Goal: Task Accomplishment & Management: Manage account settings

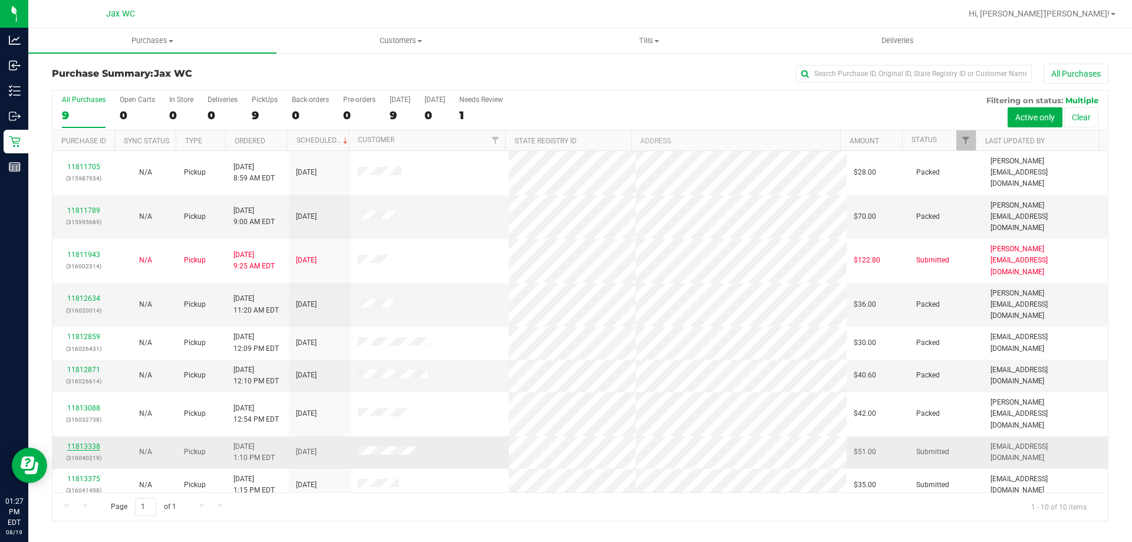
click at [73, 442] on link "11813338" at bounding box center [83, 446] width 33 height 8
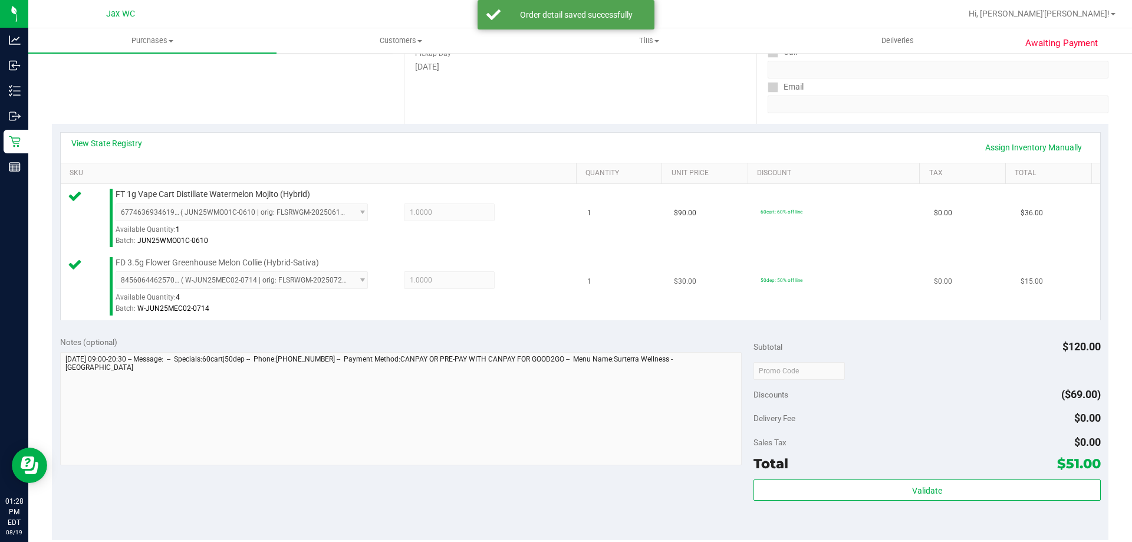
scroll to position [354, 0]
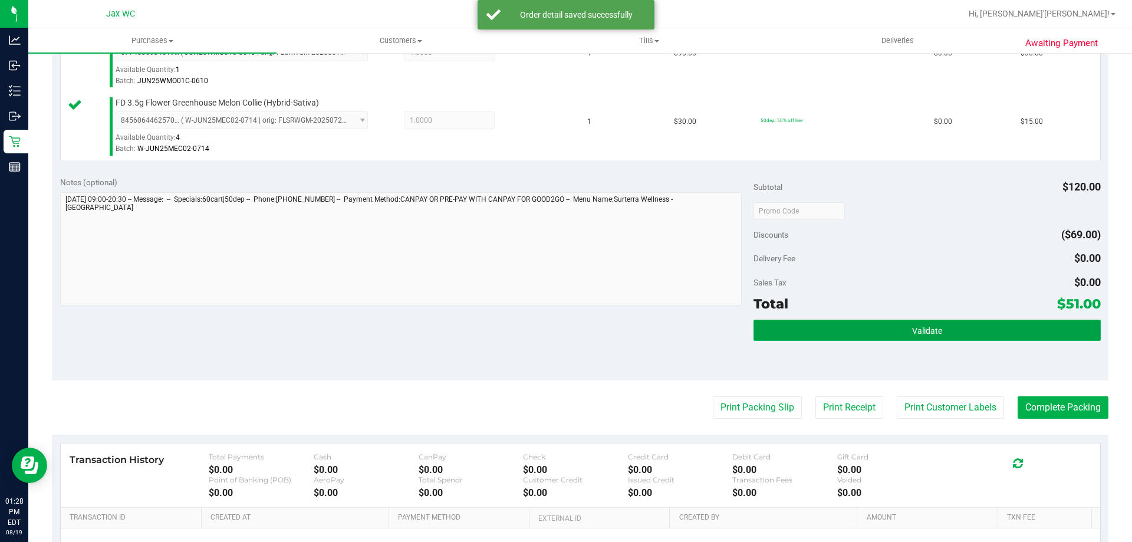
click at [839, 325] on button "Validate" at bounding box center [926, 329] width 347 height 21
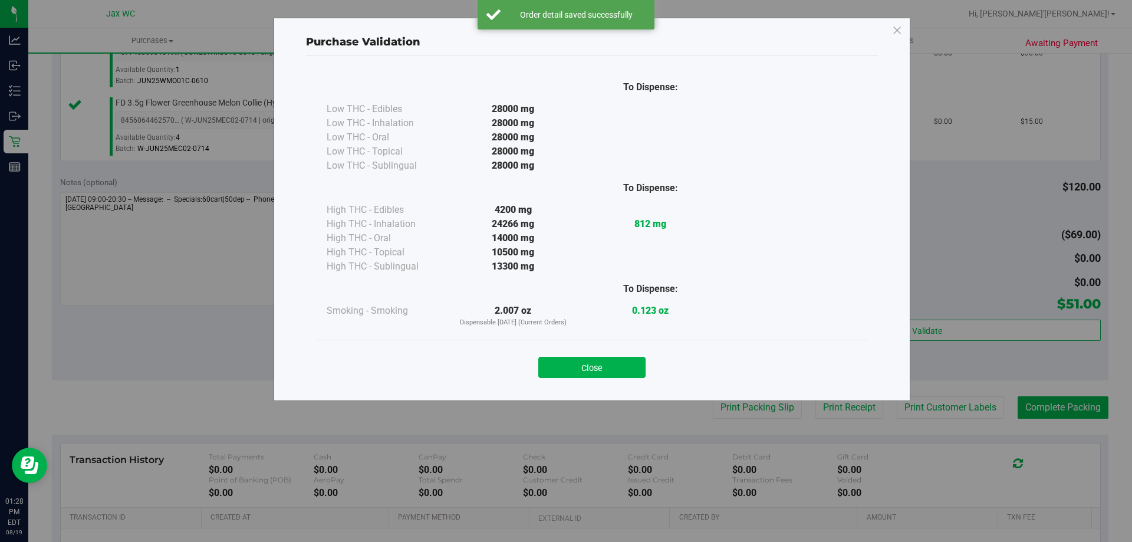
drag, startPoint x: 635, startPoint y: 365, endPoint x: 667, endPoint y: 379, distance: 34.3
click at [634, 365] on button "Close" at bounding box center [591, 367] width 107 height 21
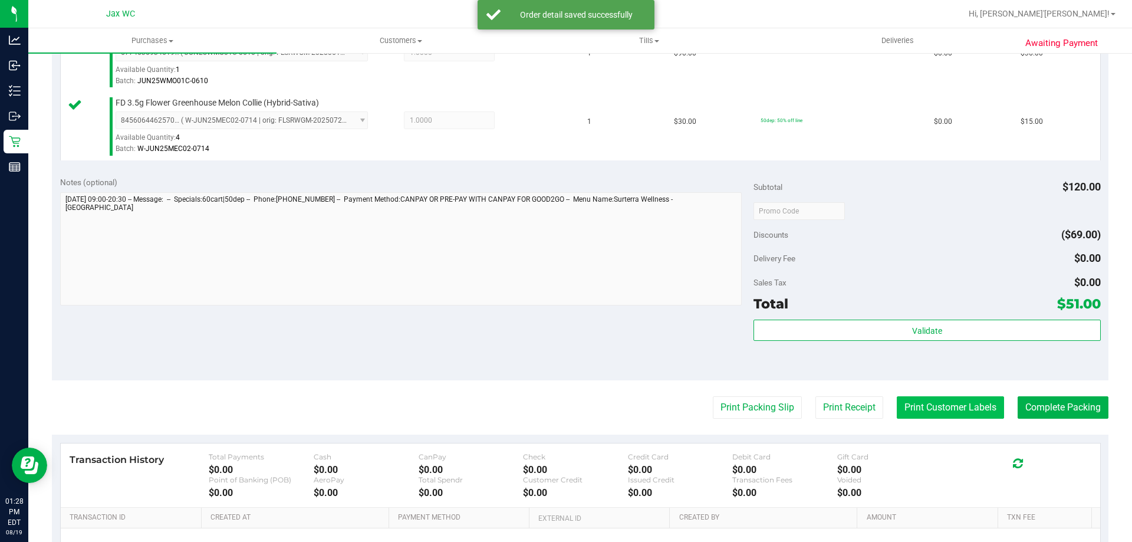
click at [916, 413] on button "Print Customer Labels" at bounding box center [949, 407] width 107 height 22
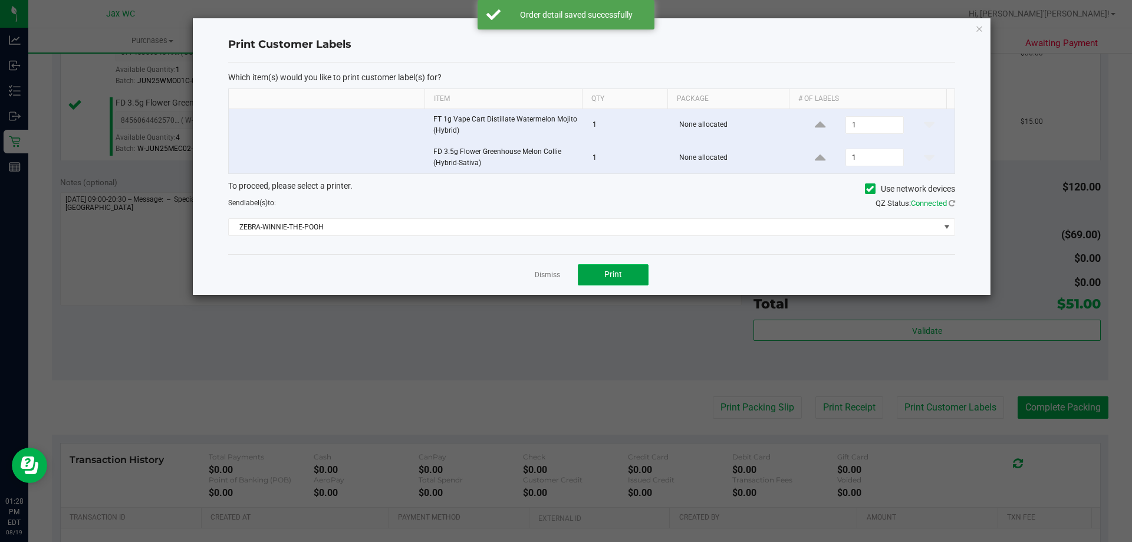
click at [601, 273] on button "Print" at bounding box center [613, 274] width 71 height 21
click at [549, 275] on link "Dismiss" at bounding box center [547, 275] width 25 height 10
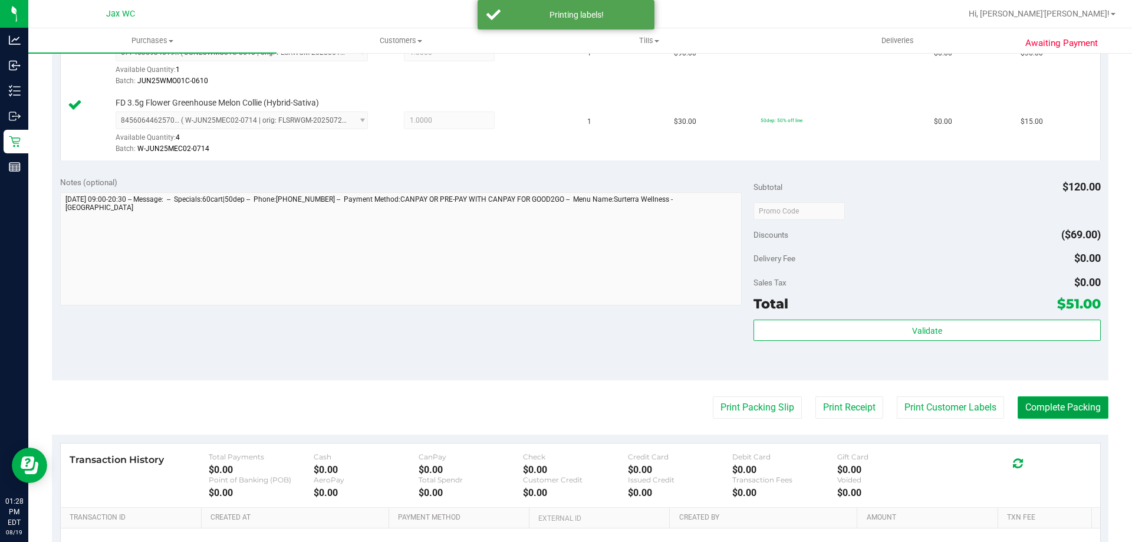
click at [1034, 407] on button "Complete Packing" at bounding box center [1062, 407] width 91 height 22
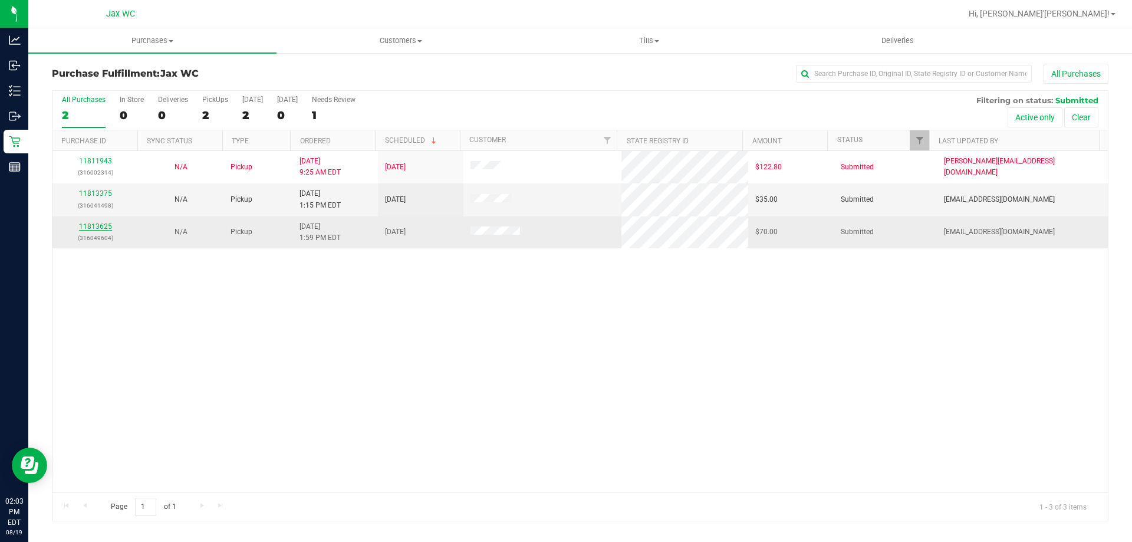
click at [95, 229] on link "11813625" at bounding box center [95, 226] width 33 height 8
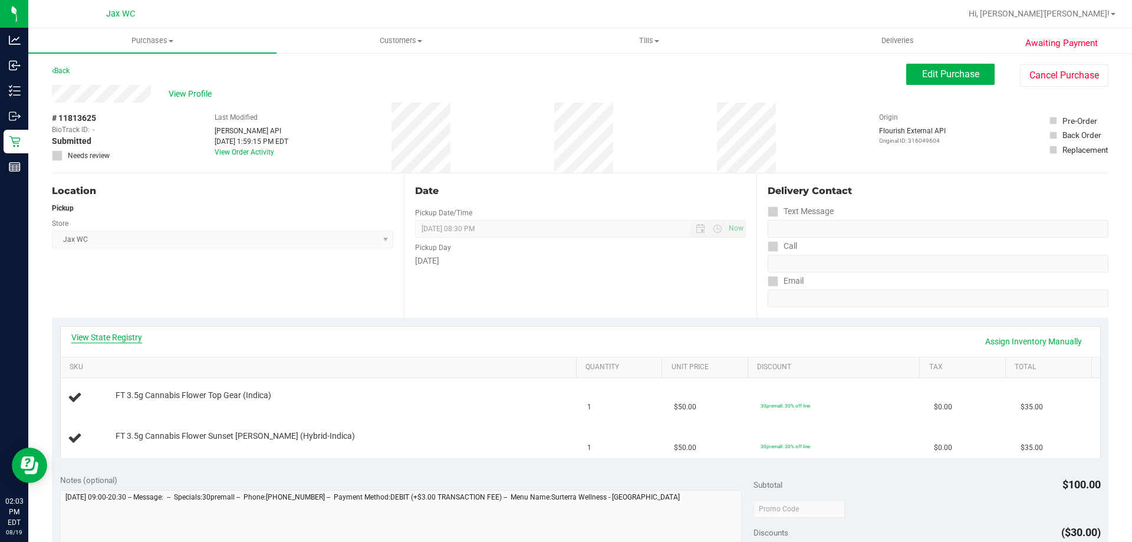
click at [126, 338] on link "View State Registry" at bounding box center [106, 337] width 71 height 12
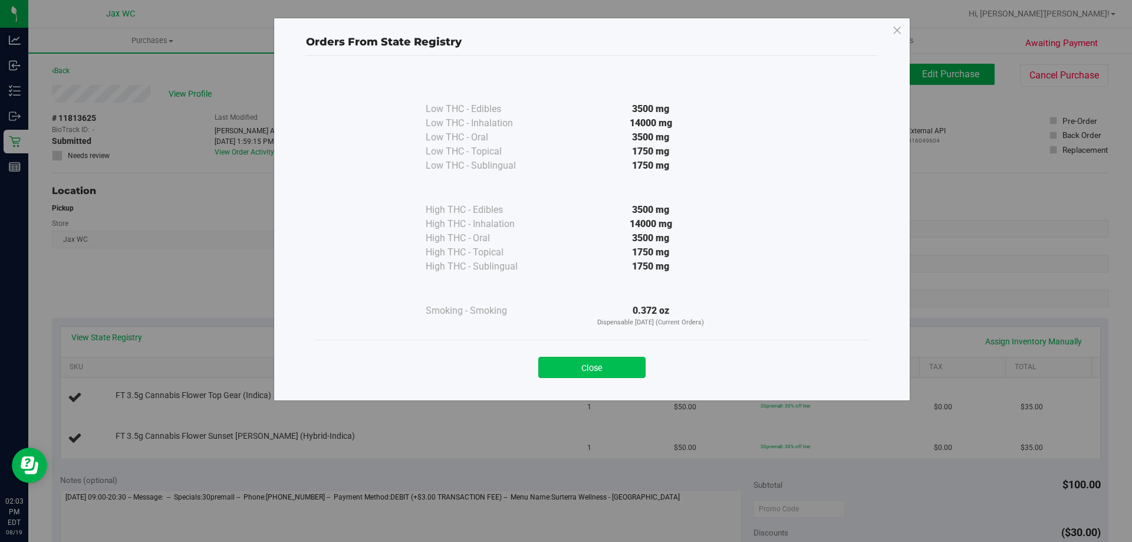
click at [626, 365] on button "Close" at bounding box center [591, 367] width 107 height 21
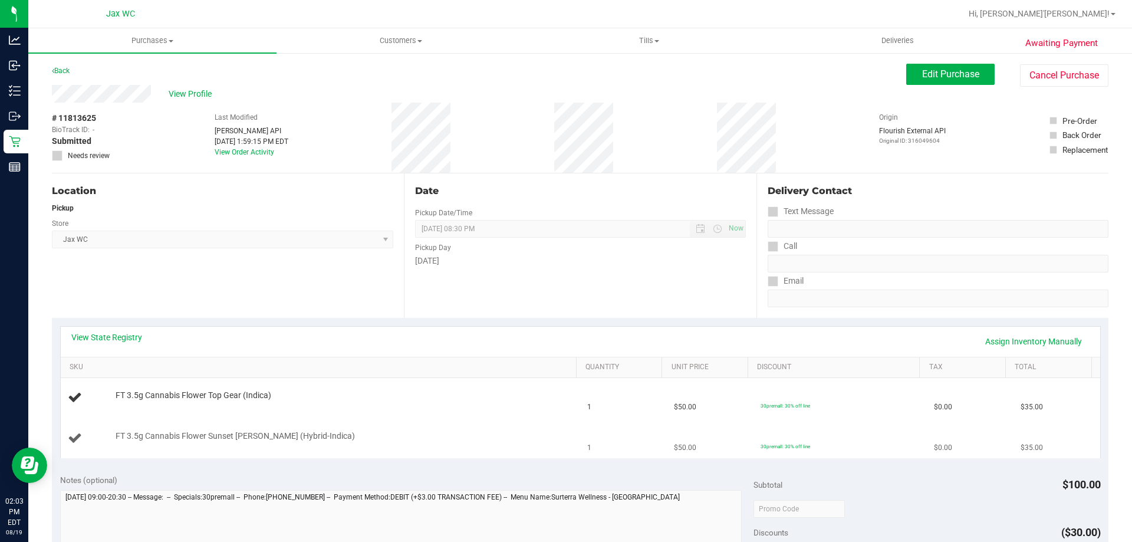
click at [345, 427] on div "View State Registry Assign Inventory Manually SKU Quantity Unit Price Discount …" at bounding box center [580, 392] width 1056 height 148
click at [344, 427] on td "FT 3.5g Cannabis Flower Sunset [PERSON_NAME] (Hybrid-Indica)" at bounding box center [321, 437] width 520 height 39
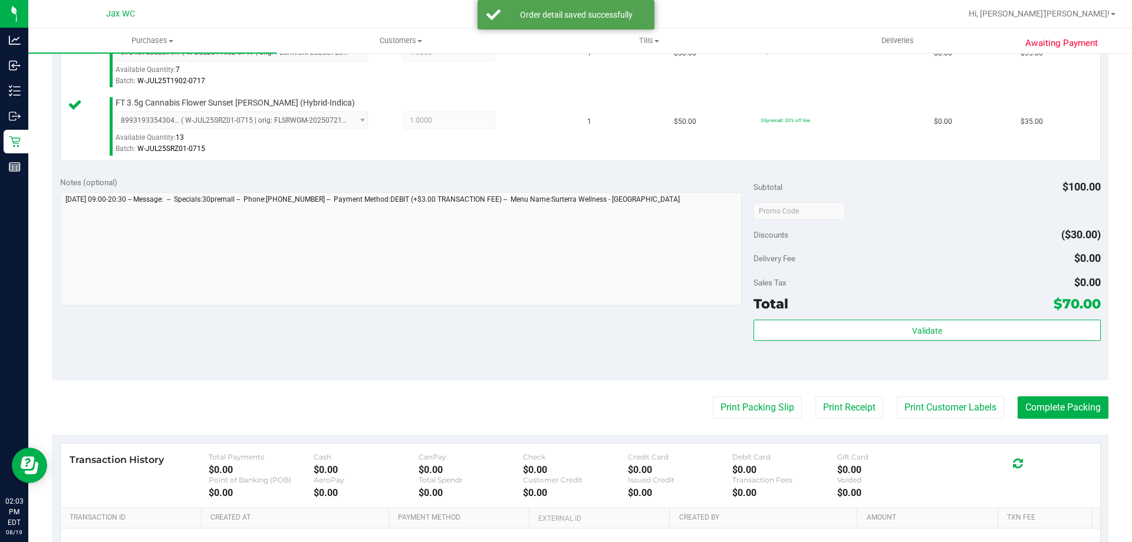
scroll to position [472, 0]
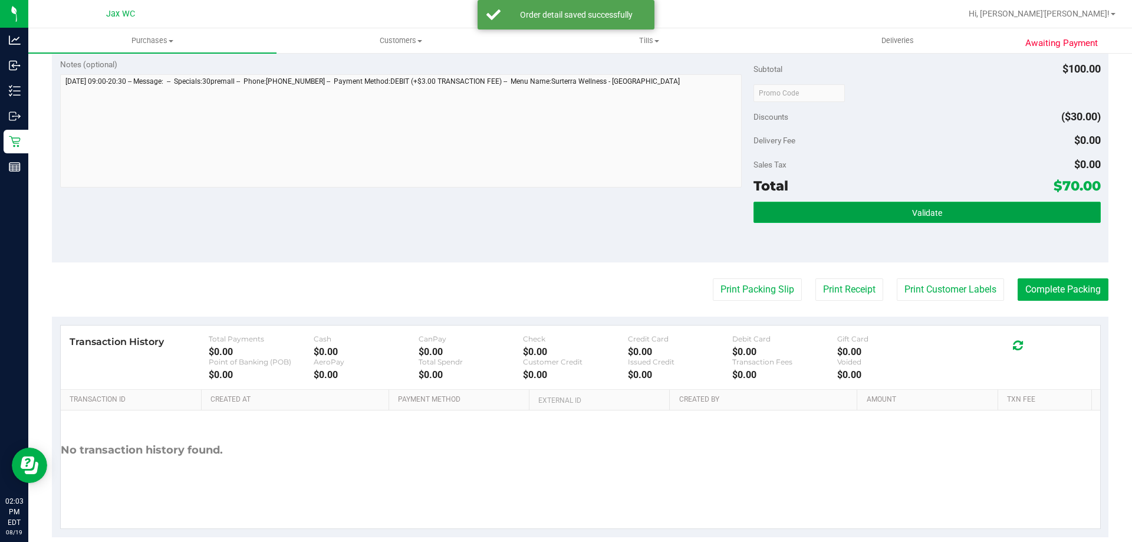
click at [919, 213] on span "Validate" at bounding box center [927, 212] width 30 height 9
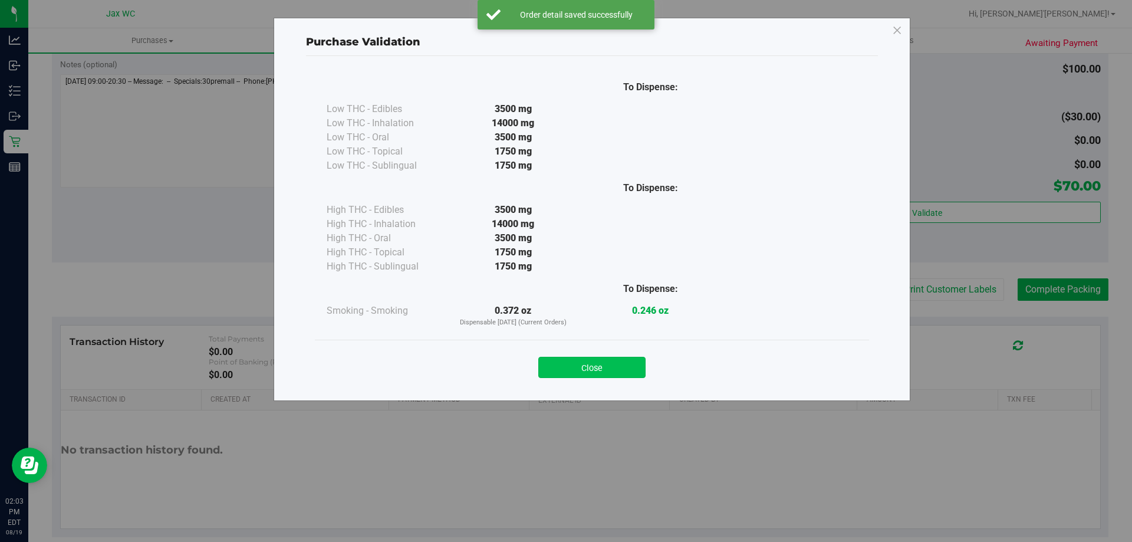
click at [618, 357] on button "Close" at bounding box center [591, 367] width 107 height 21
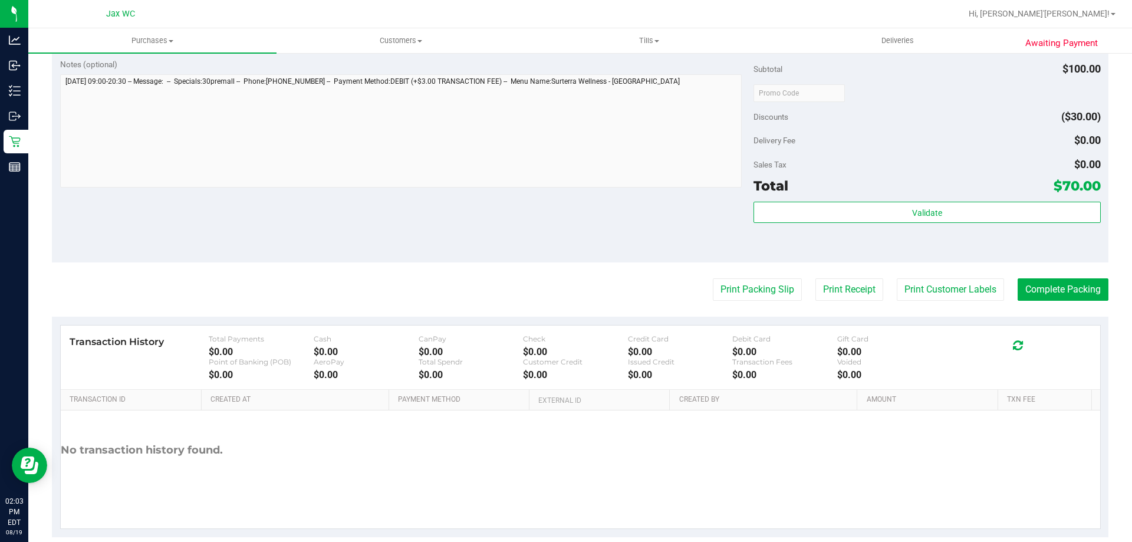
click at [912, 275] on purchase-details "Back Edit Purchase Cancel Purchase View Profile # 11813625 BioTrack ID: - Submi…" at bounding box center [580, 64] width 1056 height 945
click at [916, 278] on purchase-details "Back Edit Purchase Cancel Purchase View Profile # 11813625 BioTrack ID: - Submi…" at bounding box center [580, 64] width 1056 height 945
click at [914, 290] on button "Print Customer Labels" at bounding box center [949, 289] width 107 height 22
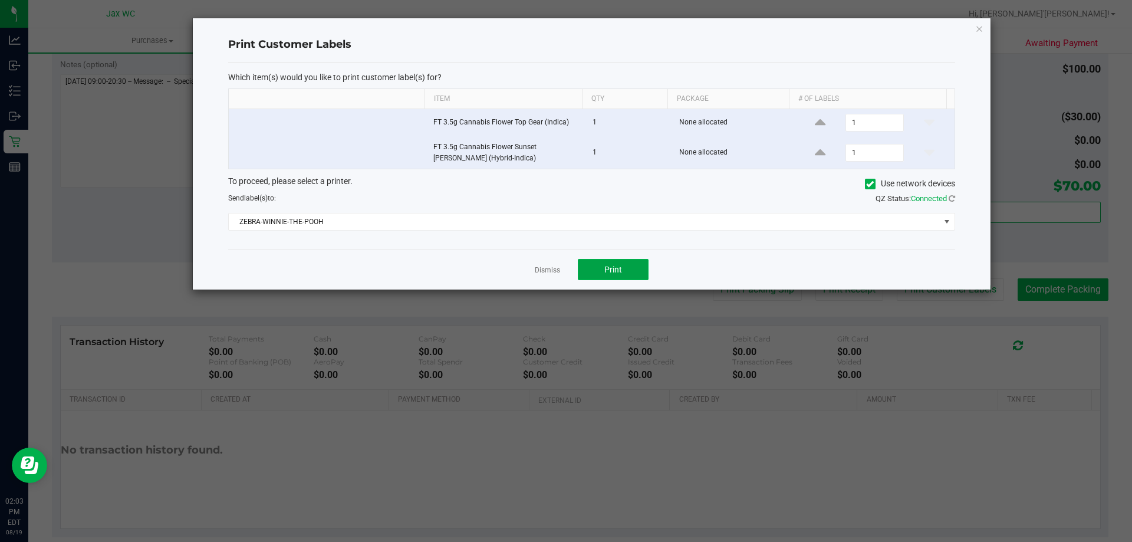
click at [631, 268] on button "Print" at bounding box center [613, 269] width 71 height 21
drag, startPoint x: 536, startPoint y: 271, endPoint x: 587, endPoint y: 278, distance: 51.3
click at [543, 273] on link "Dismiss" at bounding box center [547, 270] width 25 height 10
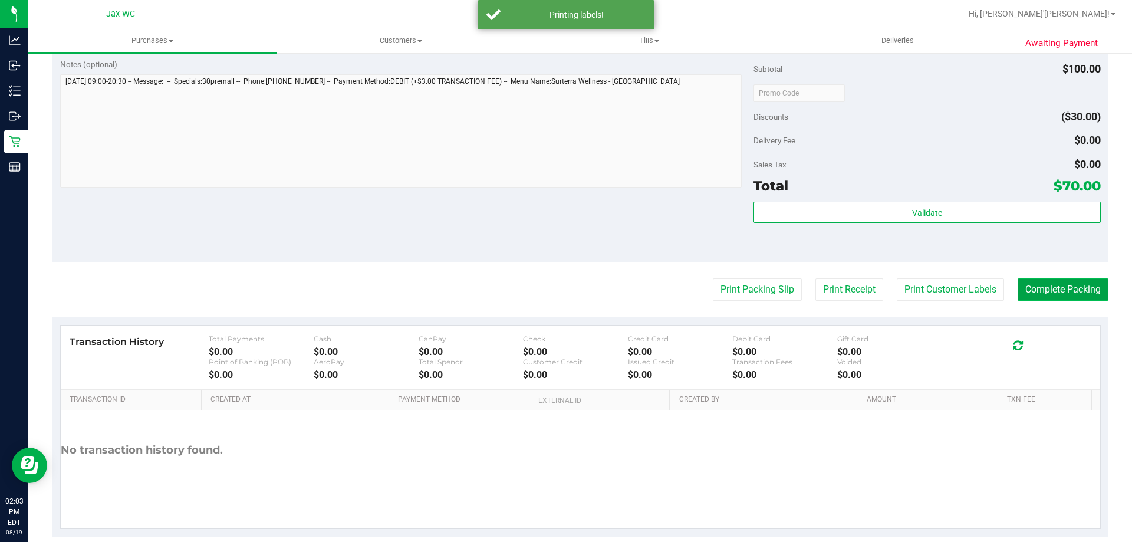
click at [1031, 283] on button "Complete Packing" at bounding box center [1062, 289] width 91 height 22
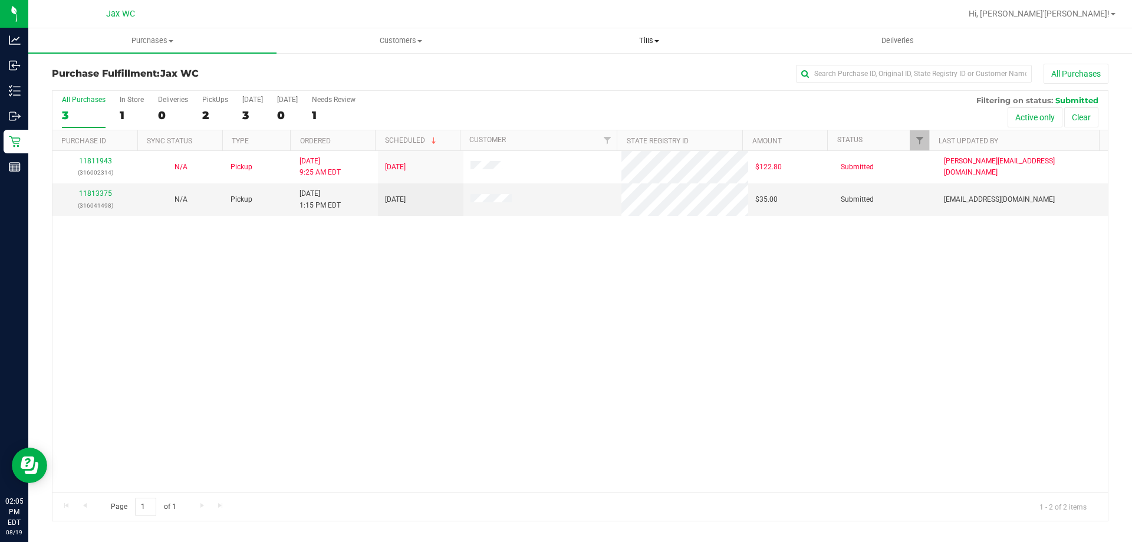
click at [646, 33] on uib-tab-heading "Tills Manage tills Reconcile e-payments" at bounding box center [648, 41] width 247 height 24
click at [568, 75] on span "Manage tills" at bounding box center [565, 71] width 80 height 10
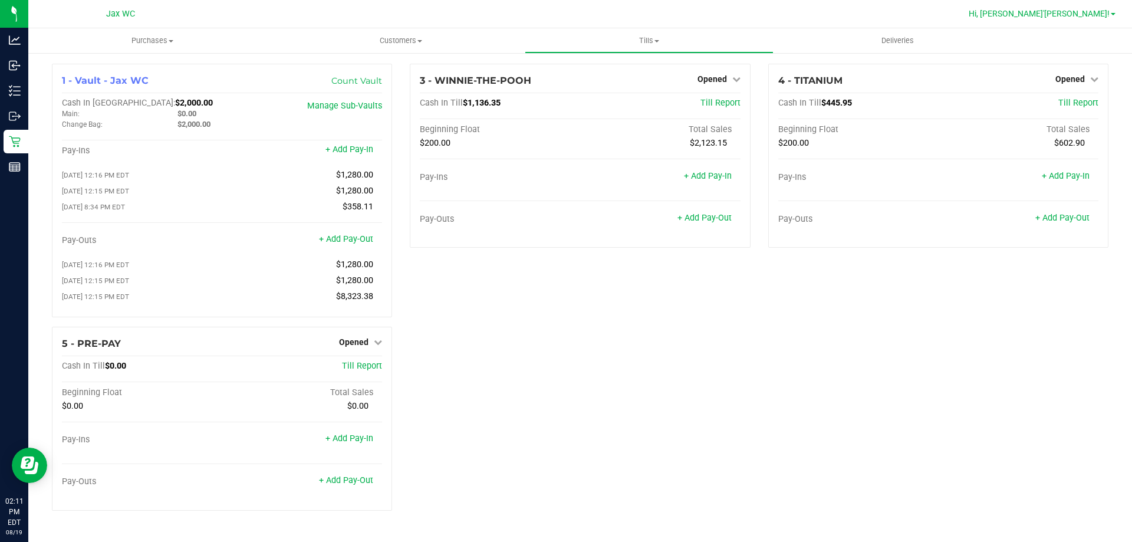
click at [1089, 18] on span "Hi, [PERSON_NAME]'[PERSON_NAME]!" at bounding box center [1038, 13] width 141 height 9
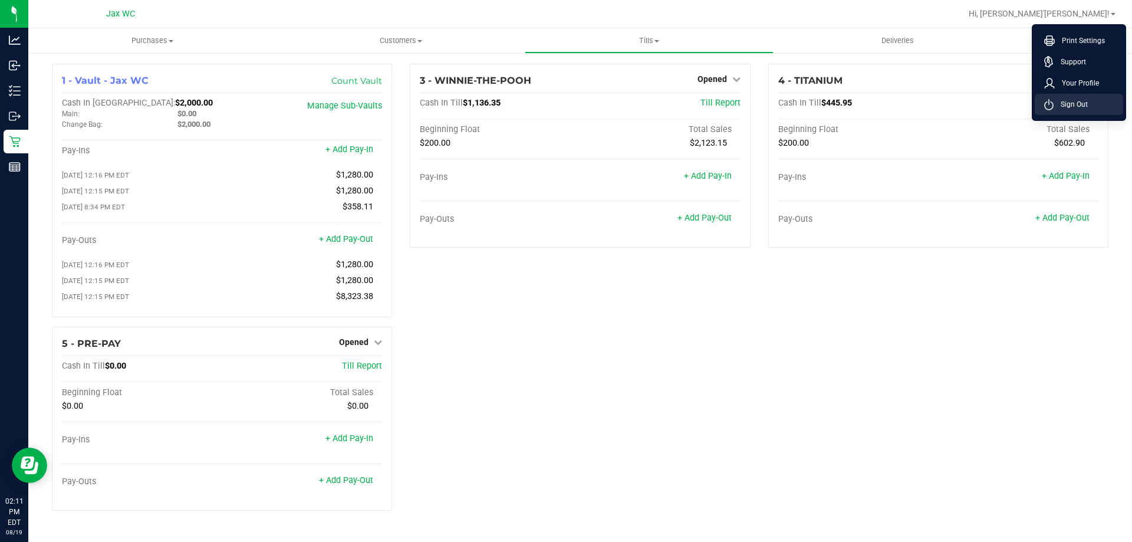
click at [1078, 109] on span "Sign Out" at bounding box center [1070, 104] width 34 height 12
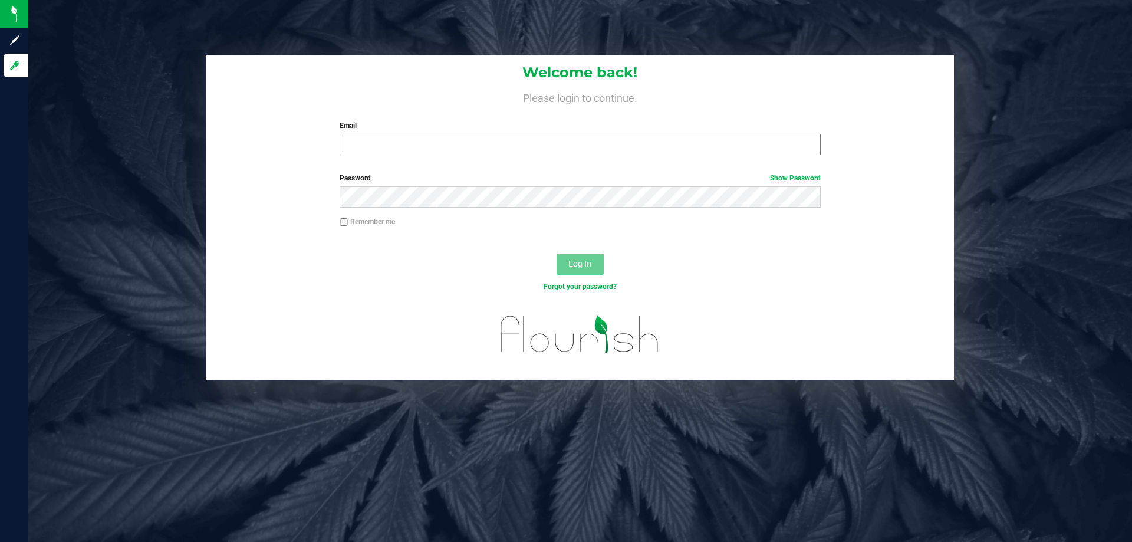
drag, startPoint x: 390, startPoint y: 166, endPoint x: 390, endPoint y: 153, distance: 12.4
click at [390, 160] on form "Welcome back! Please login to continue. Email Required Please format your email…" at bounding box center [580, 217] width 730 height 324
click at [390, 153] on input "Email" at bounding box center [579, 144] width 480 height 21
type input "[EMAIL_ADDRESS][PERSON_NAME][DOMAIN_NAME]"
click at [556, 253] on button "Log In" at bounding box center [579, 263] width 47 height 21
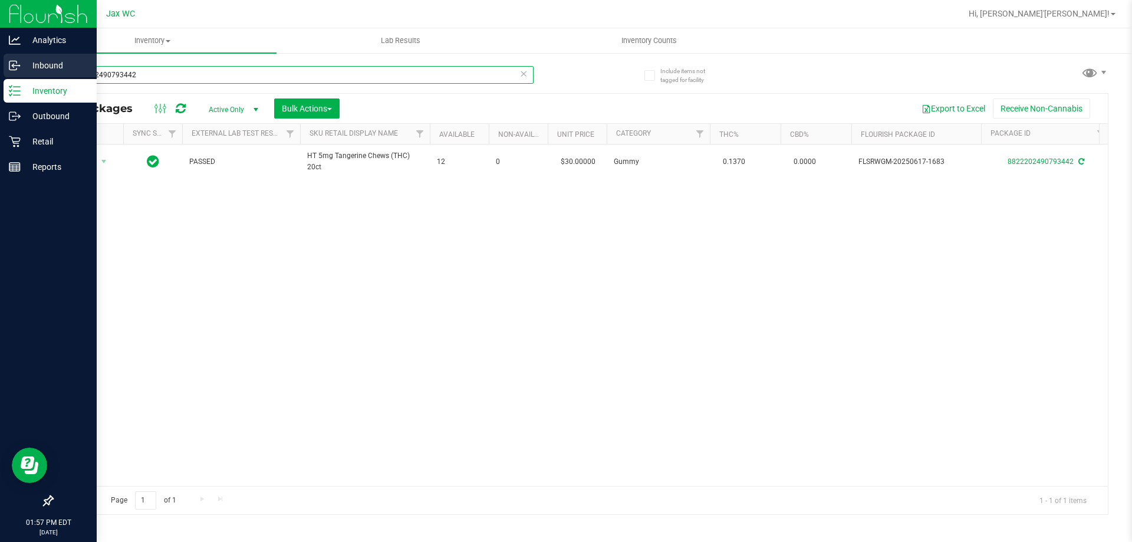
drag, startPoint x: 179, startPoint y: 78, endPoint x: 0, endPoint y: 74, distance: 179.2
click at [0, 71] on div "Analytics Inbound Inventory Outbound Retail Reports 01:57 PM EDT 08/19/2025 08/…" at bounding box center [566, 271] width 1132 height 542
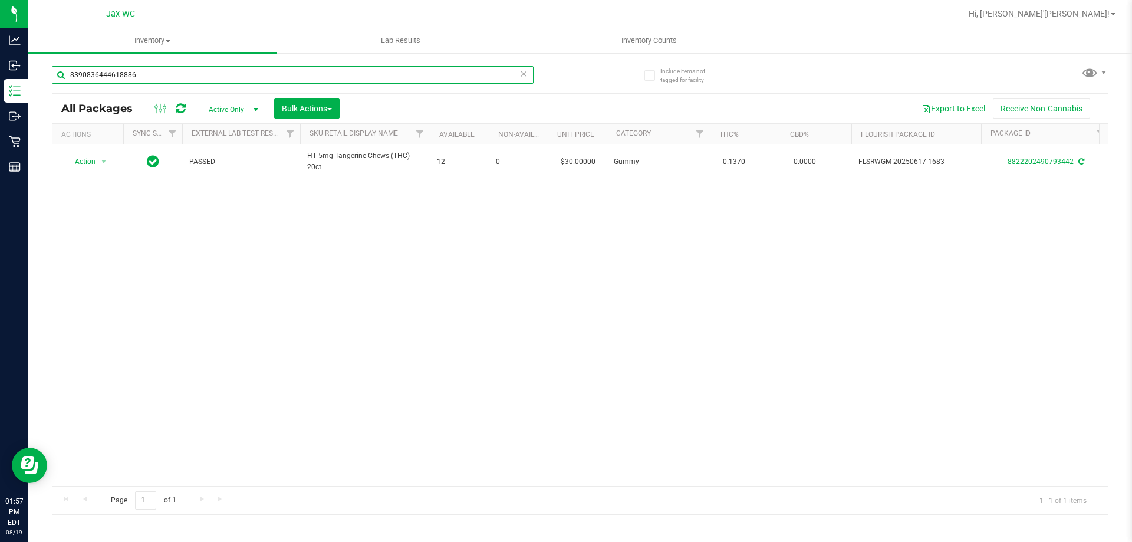
type input "8390836444618886"
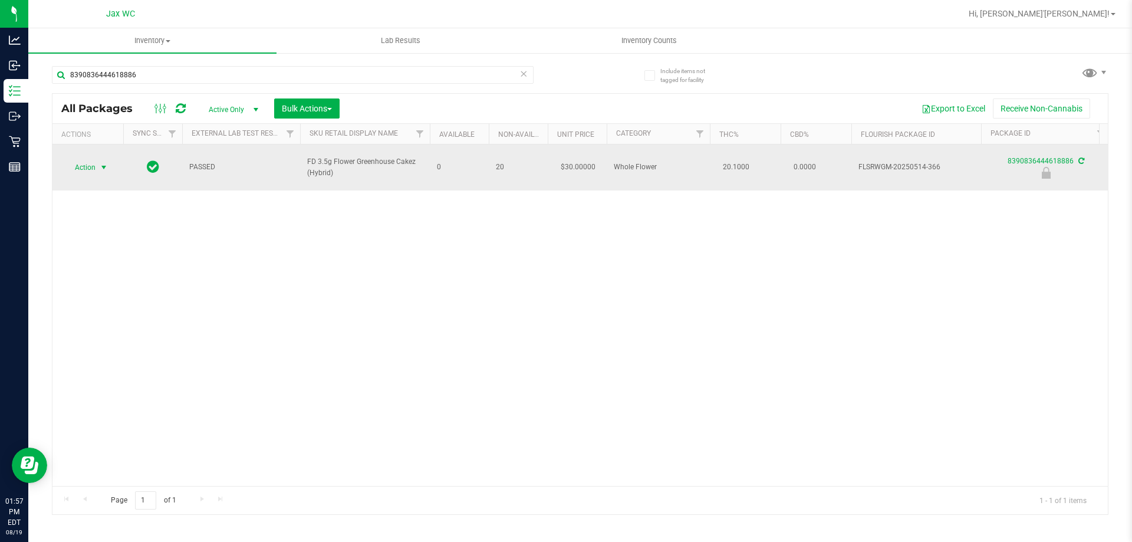
click at [97, 159] on span "select" at bounding box center [104, 167] width 15 height 17
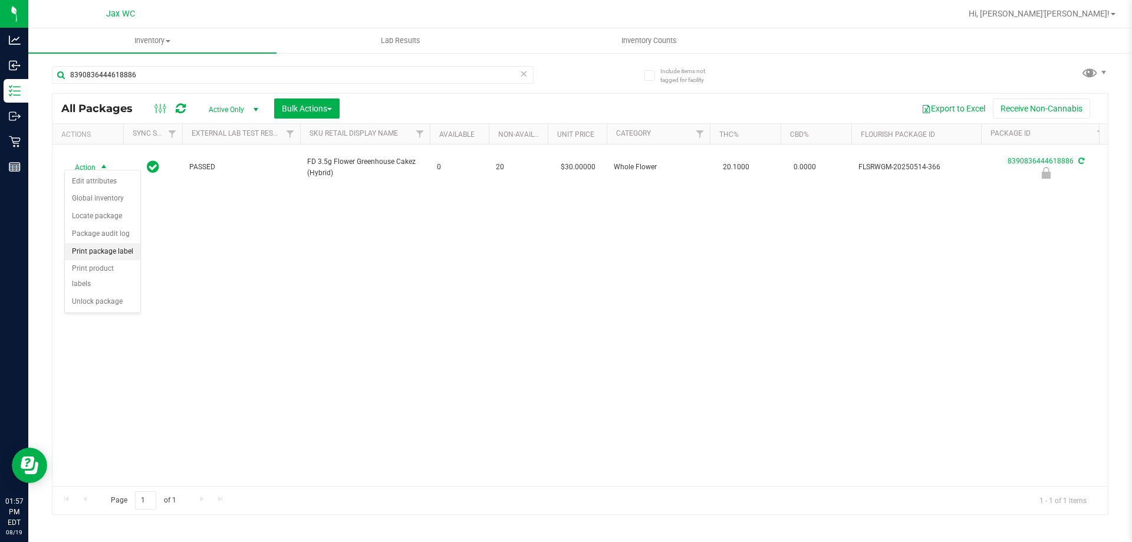
click at [123, 258] on li "Print package label" at bounding box center [102, 252] width 75 height 18
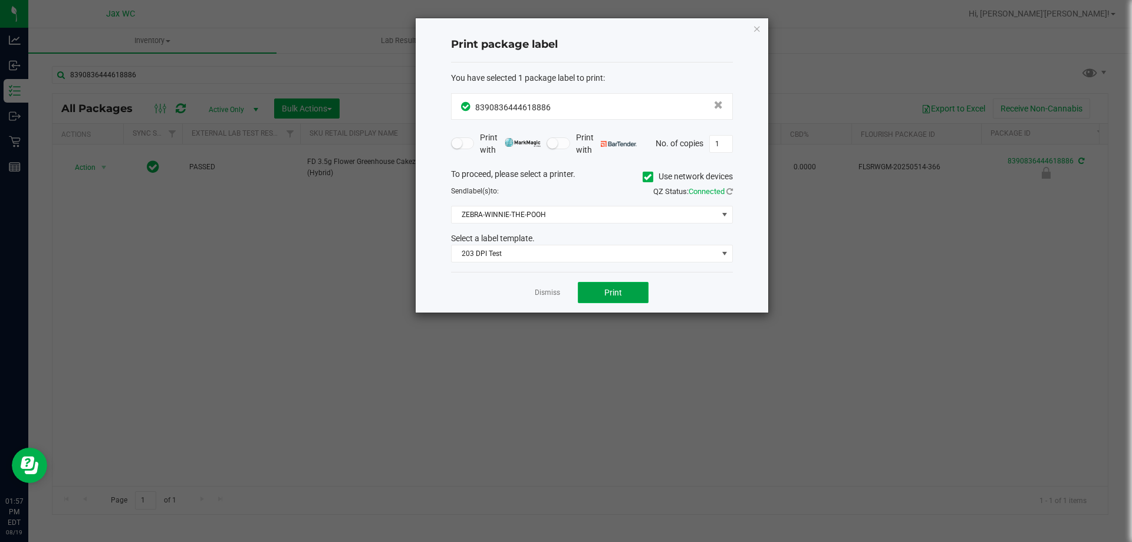
click at [600, 294] on button "Print" at bounding box center [613, 292] width 71 height 21
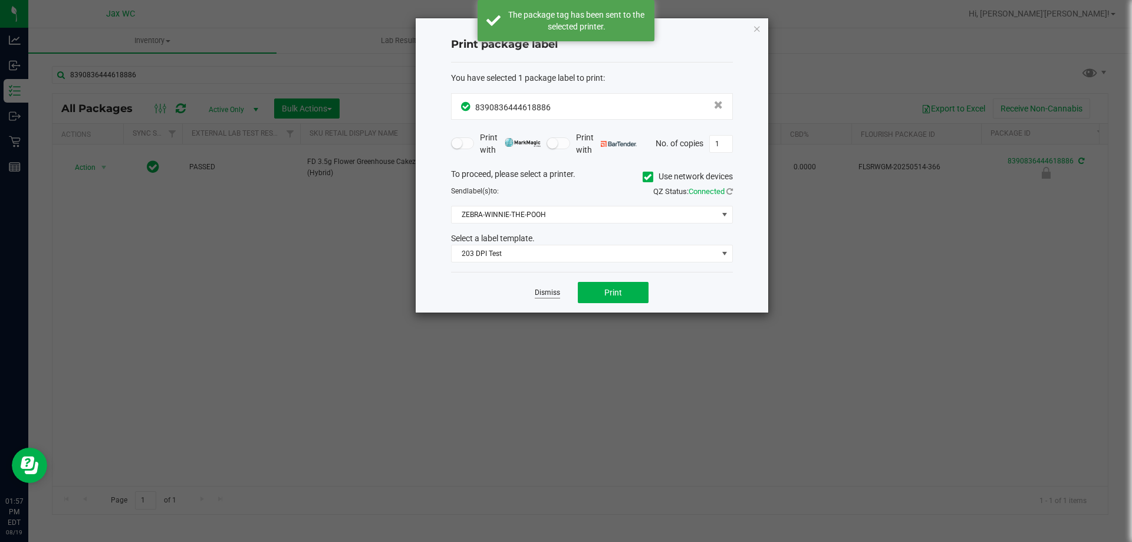
click at [540, 290] on link "Dismiss" at bounding box center [547, 293] width 25 height 10
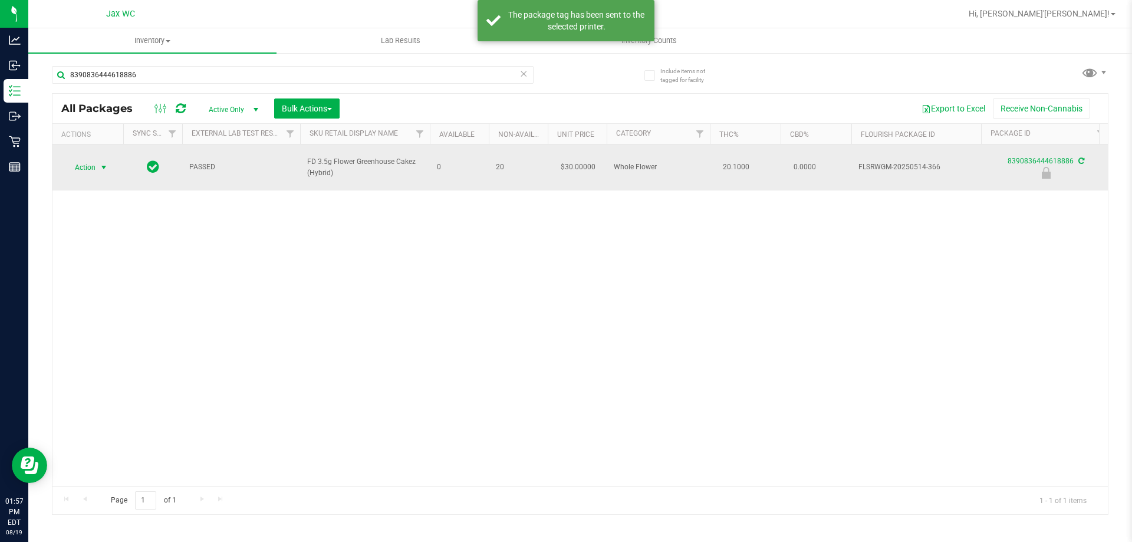
click at [92, 159] on span "Action" at bounding box center [80, 167] width 32 height 17
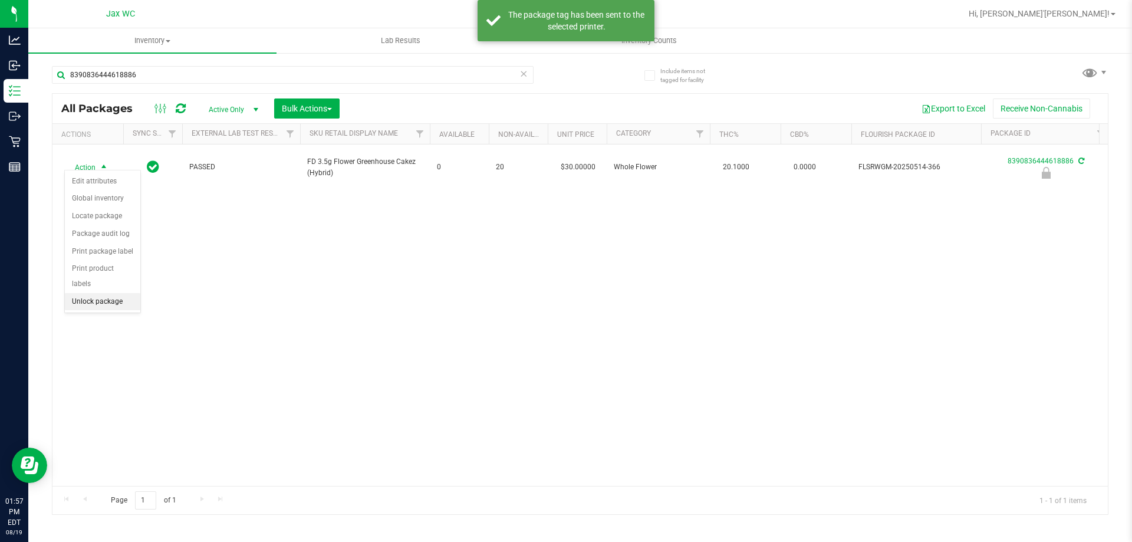
click at [105, 293] on li "Unlock package" at bounding box center [102, 302] width 75 height 18
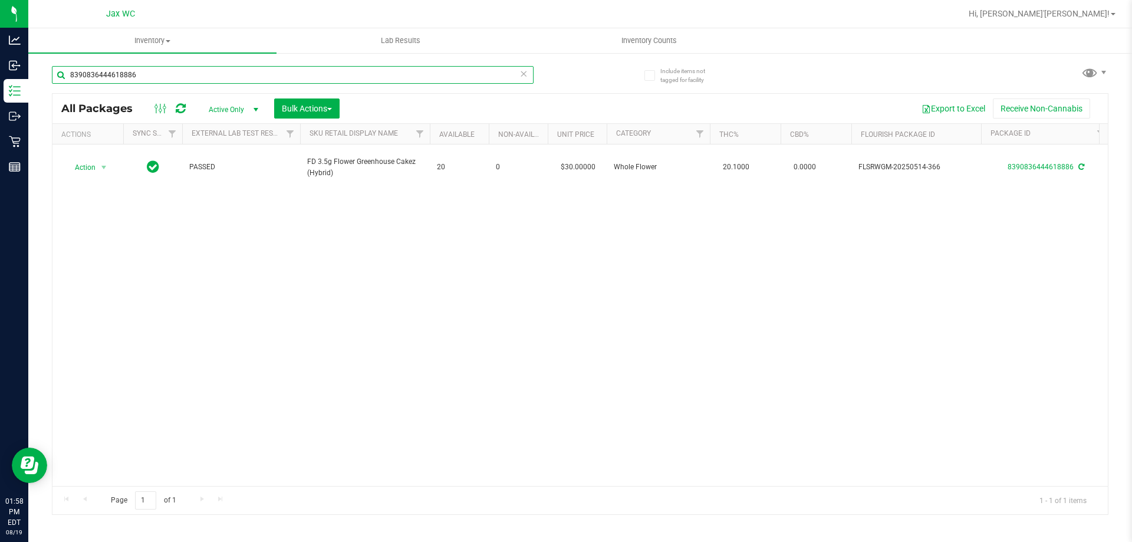
drag, startPoint x: 158, startPoint y: 73, endPoint x: 65, endPoint y: 235, distance: 186.6
click at [6, 139] on div "Analytics Inbound Inventory Outbound Retail Reports 01:58 PM EDT 08/19/2025 08/…" at bounding box center [566, 271] width 1132 height 542
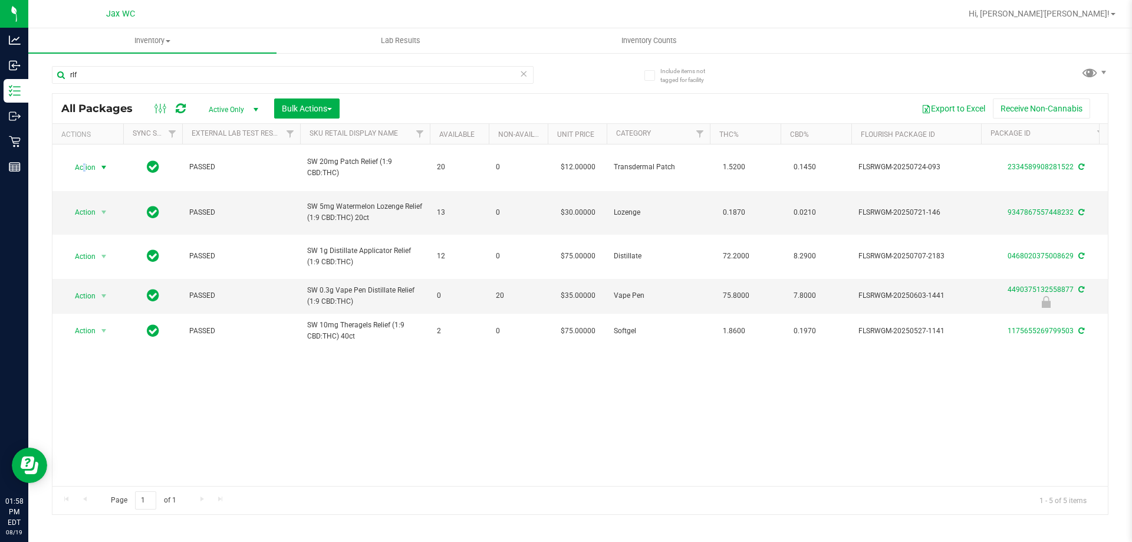
click at [85, 163] on span "Action" at bounding box center [80, 167] width 32 height 17
click at [123, 305] on li "Print package label" at bounding box center [110, 304] width 91 height 18
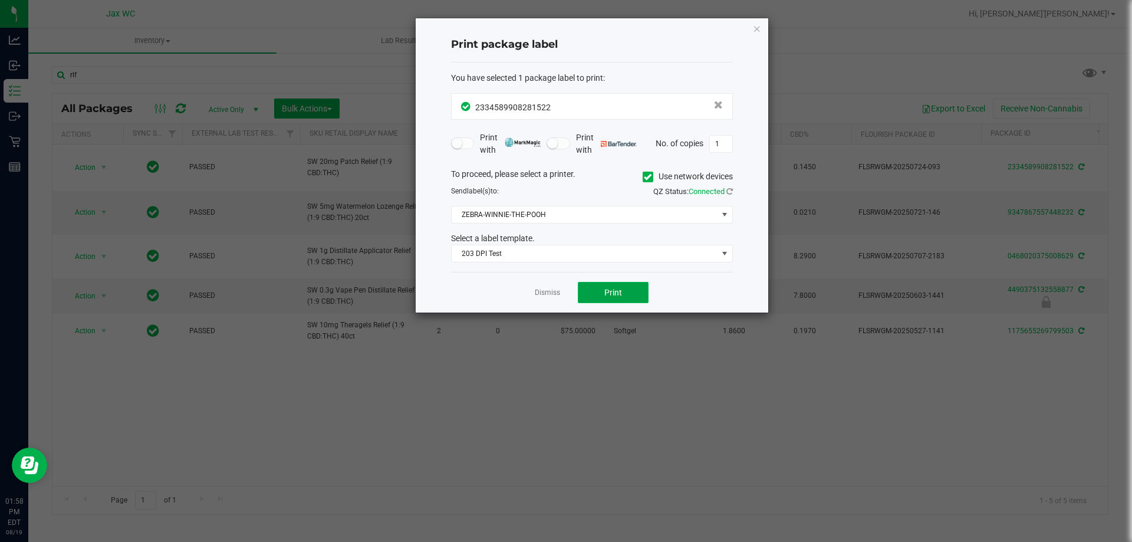
click at [595, 286] on button "Print" at bounding box center [613, 292] width 71 height 21
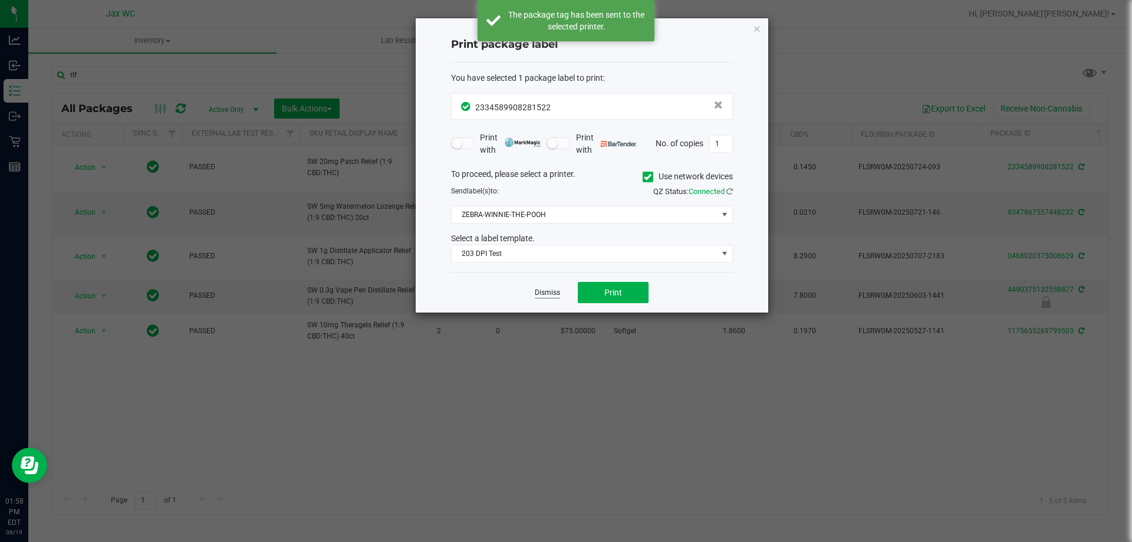
click at [547, 292] on link "Dismiss" at bounding box center [547, 293] width 25 height 10
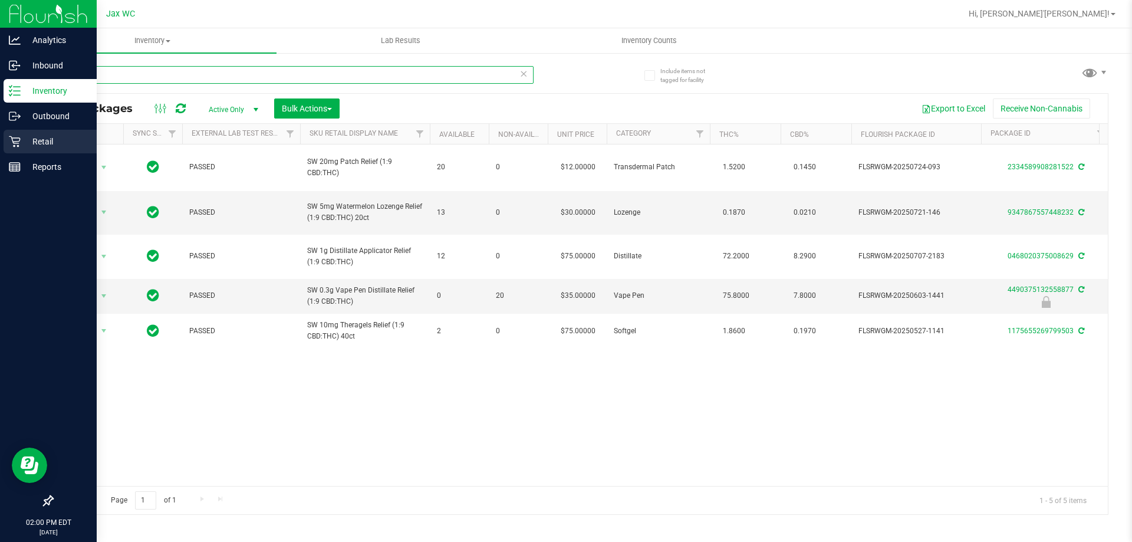
drag, startPoint x: 120, startPoint y: 74, endPoint x: 4, endPoint y: 152, distance: 139.3
click at [0, 85] on div "Analytics Inbound Inventory Outbound Retail Reports 02:00 PM EDT 08/19/2025 08/…" at bounding box center [566, 271] width 1132 height 542
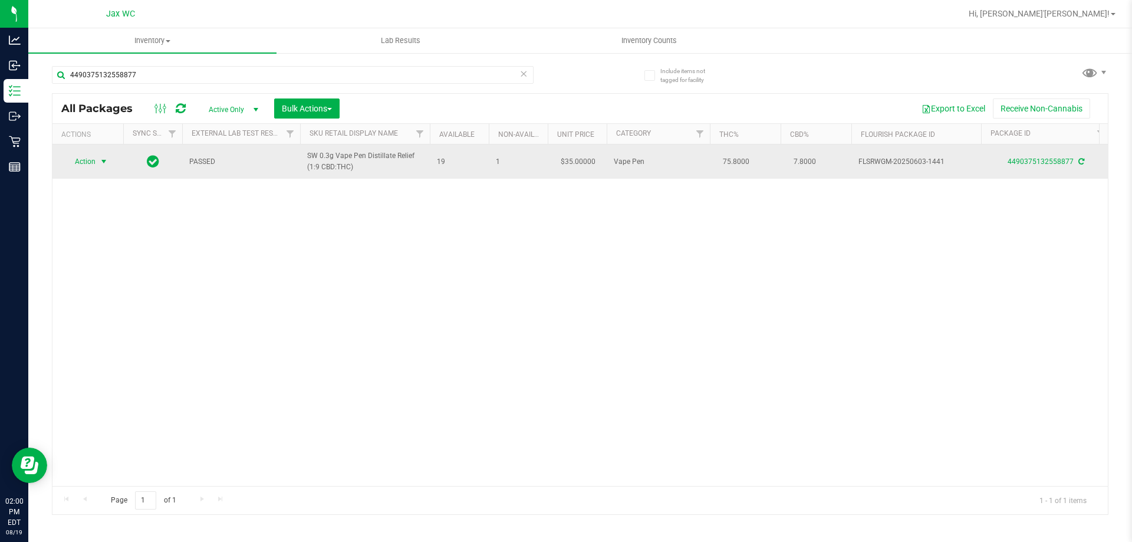
click at [91, 159] on span "Action" at bounding box center [80, 161] width 32 height 17
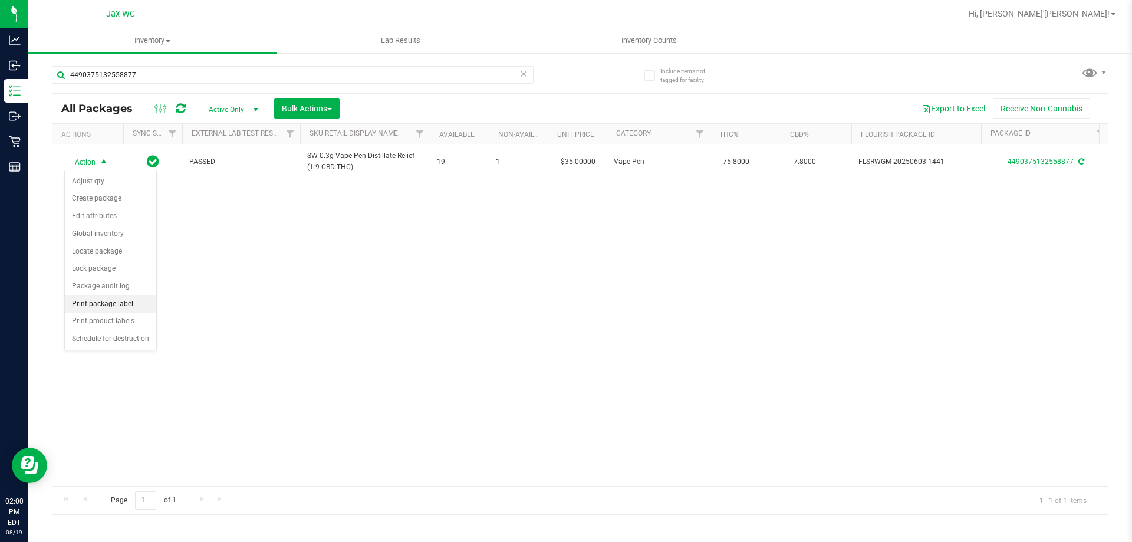
click at [128, 303] on li "Print package label" at bounding box center [110, 304] width 91 height 18
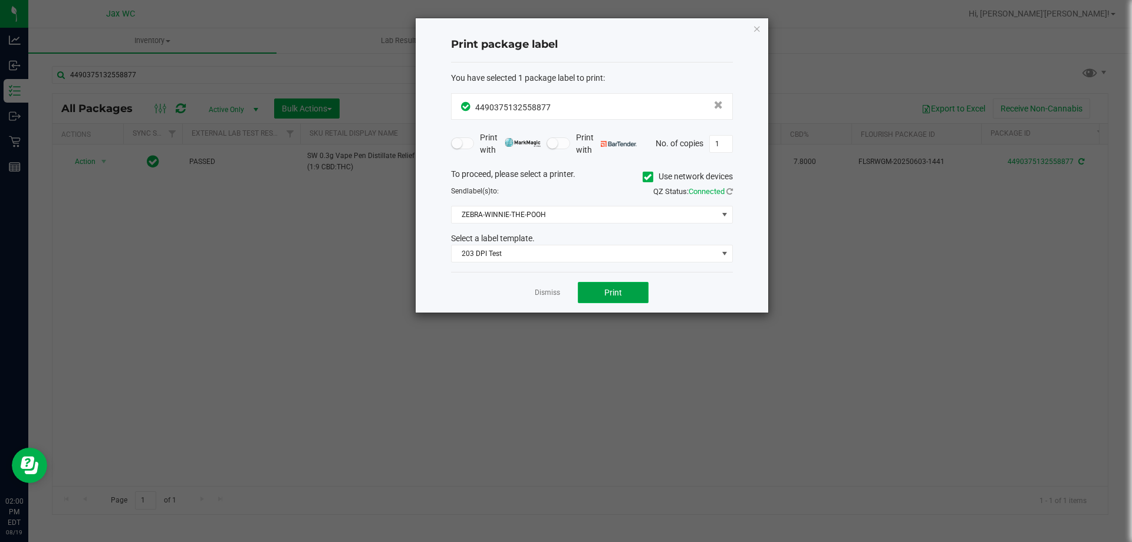
click at [611, 286] on button "Print" at bounding box center [613, 292] width 71 height 21
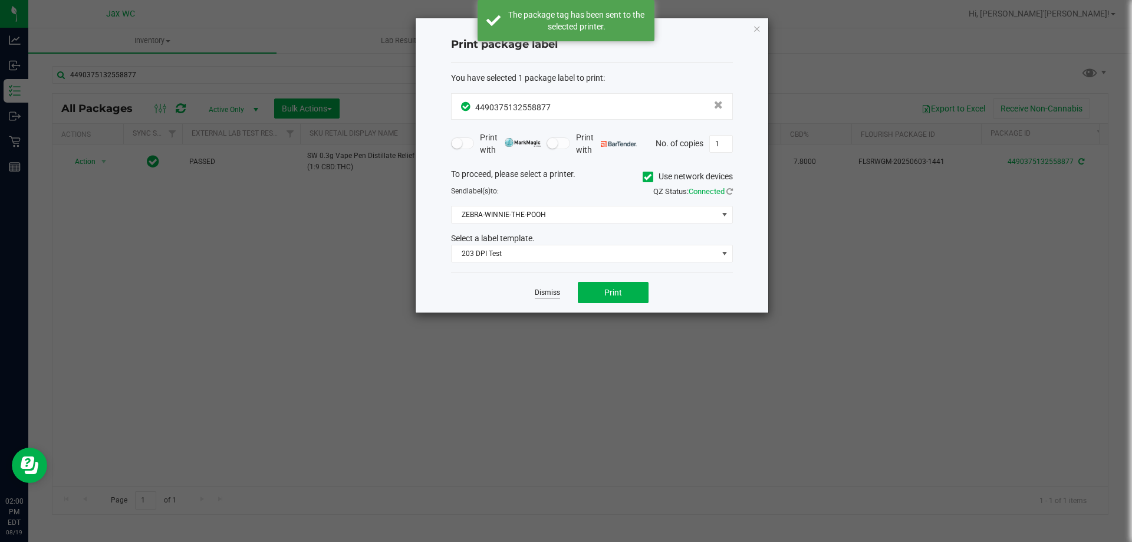
click at [553, 290] on link "Dismiss" at bounding box center [547, 293] width 25 height 10
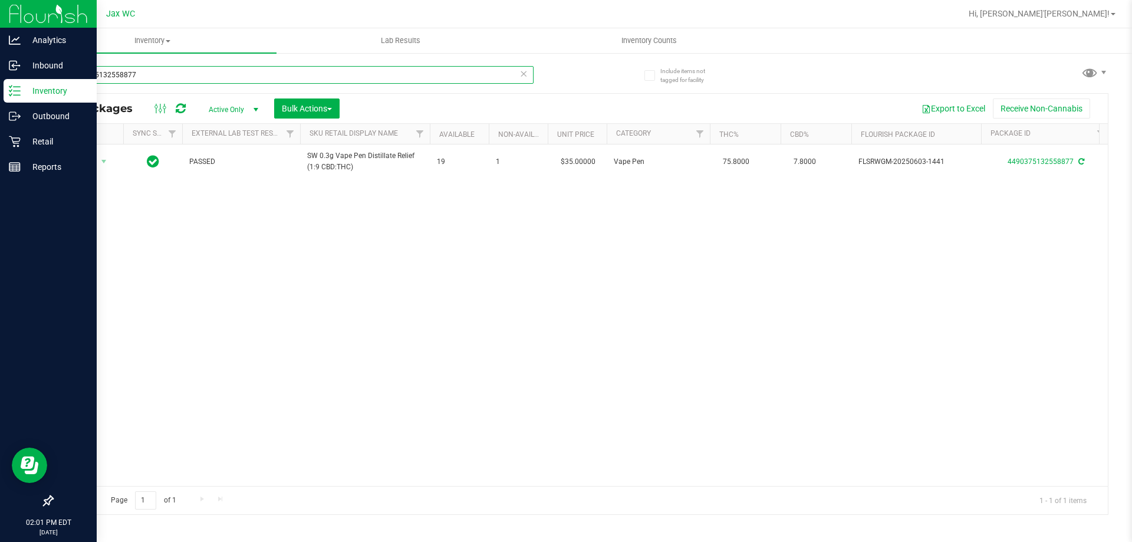
drag, startPoint x: 157, startPoint y: 79, endPoint x: 0, endPoint y: 4, distance: 174.0
click at [0, 4] on div "Analytics Inbound Inventory Outbound Retail Reports 02:01 PM EDT 08/19/2025 08/…" at bounding box center [566, 271] width 1132 height 542
type input "8390836444618886"
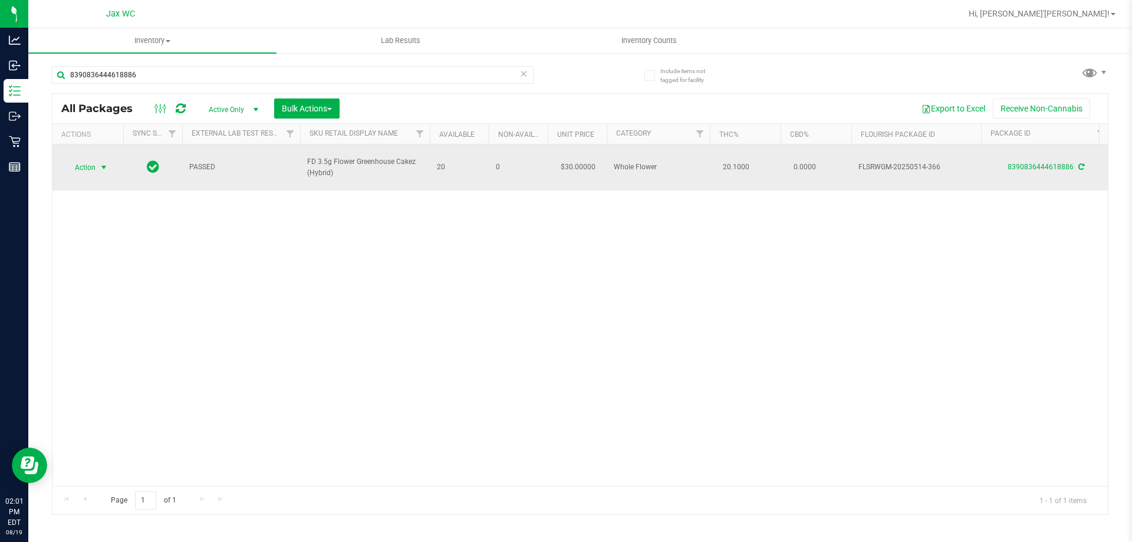
click at [101, 163] on span "select" at bounding box center [103, 167] width 9 height 9
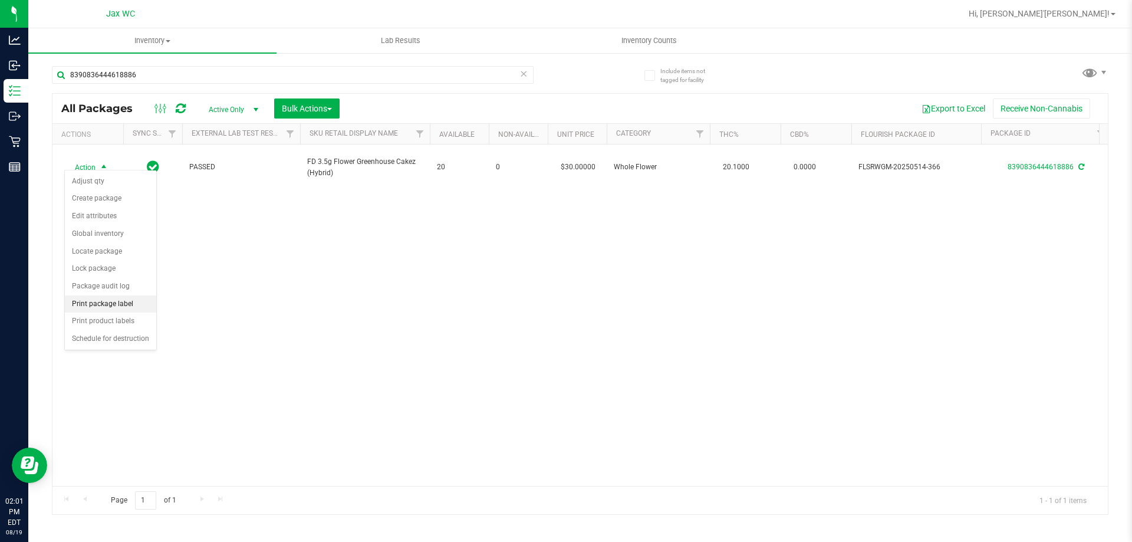
click at [126, 307] on li "Print package label" at bounding box center [110, 304] width 91 height 18
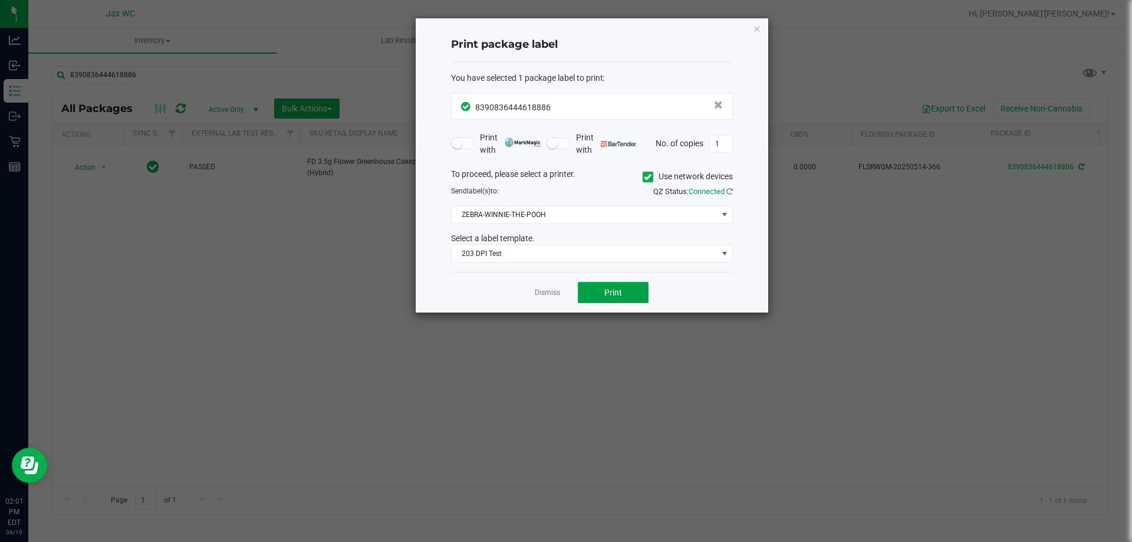
click at [608, 298] on button "Print" at bounding box center [613, 292] width 71 height 21
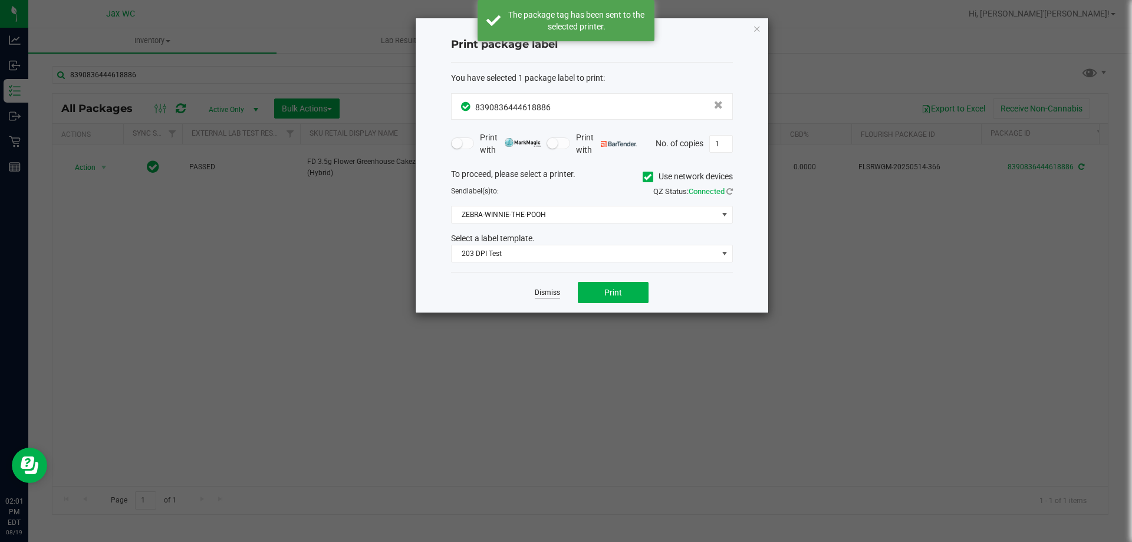
click at [540, 296] on link "Dismiss" at bounding box center [547, 293] width 25 height 10
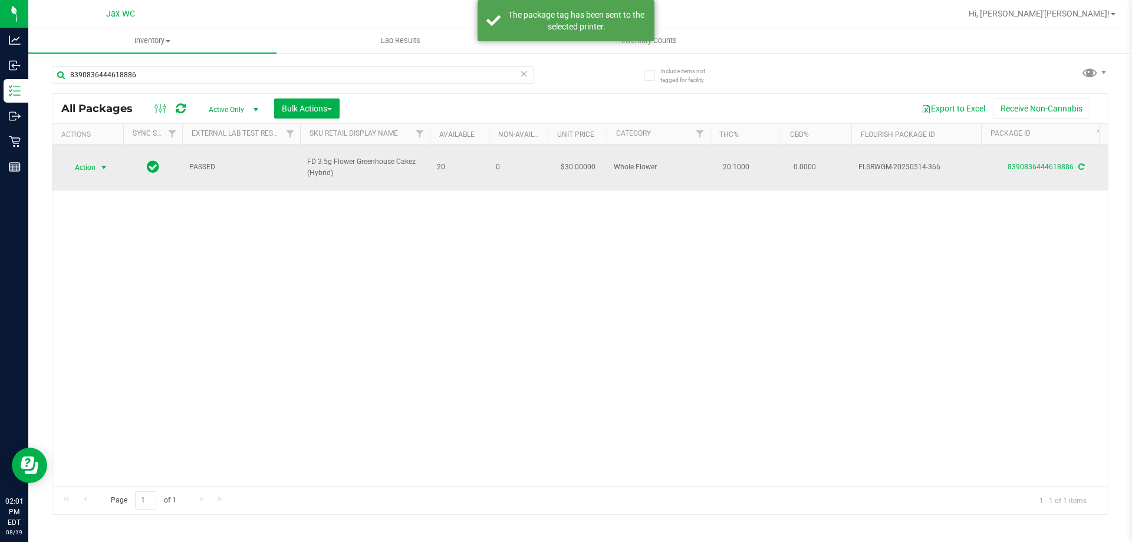
click at [82, 164] on span "Action" at bounding box center [80, 167] width 32 height 17
